Goal: Entertainment & Leisure: Consume media (video, audio)

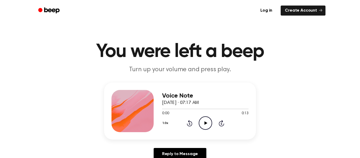
click at [203, 121] on icon "Play Audio" at bounding box center [205, 122] width 13 height 13
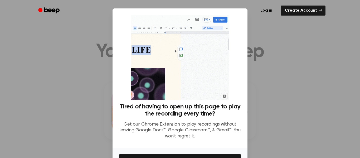
click at [264, 81] on div at bounding box center [180, 79] width 360 height 158
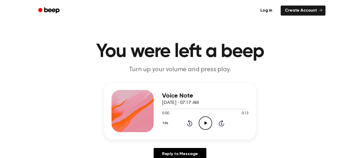
click at [205, 119] on icon "Play Audio" at bounding box center [205, 122] width 13 height 13
click at [205, 121] on icon "Play Audio" at bounding box center [205, 122] width 13 height 13
click at [205, 118] on icon "Play Audio" at bounding box center [205, 122] width 13 height 13
click at [205, 121] on icon "Play Audio" at bounding box center [205, 122] width 13 height 13
click at [204, 125] on icon "Play Audio" at bounding box center [205, 122] width 13 height 13
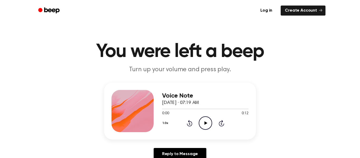
click at [203, 121] on icon "Play Audio" at bounding box center [205, 122] width 13 height 13
click at [207, 121] on icon "Play Audio" at bounding box center [205, 122] width 13 height 13
click at [207, 122] on icon "Play Audio" at bounding box center [205, 122] width 13 height 13
click at [206, 122] on icon "Play Audio" at bounding box center [205, 122] width 13 height 13
